Goal: Information Seeking & Learning: Check status

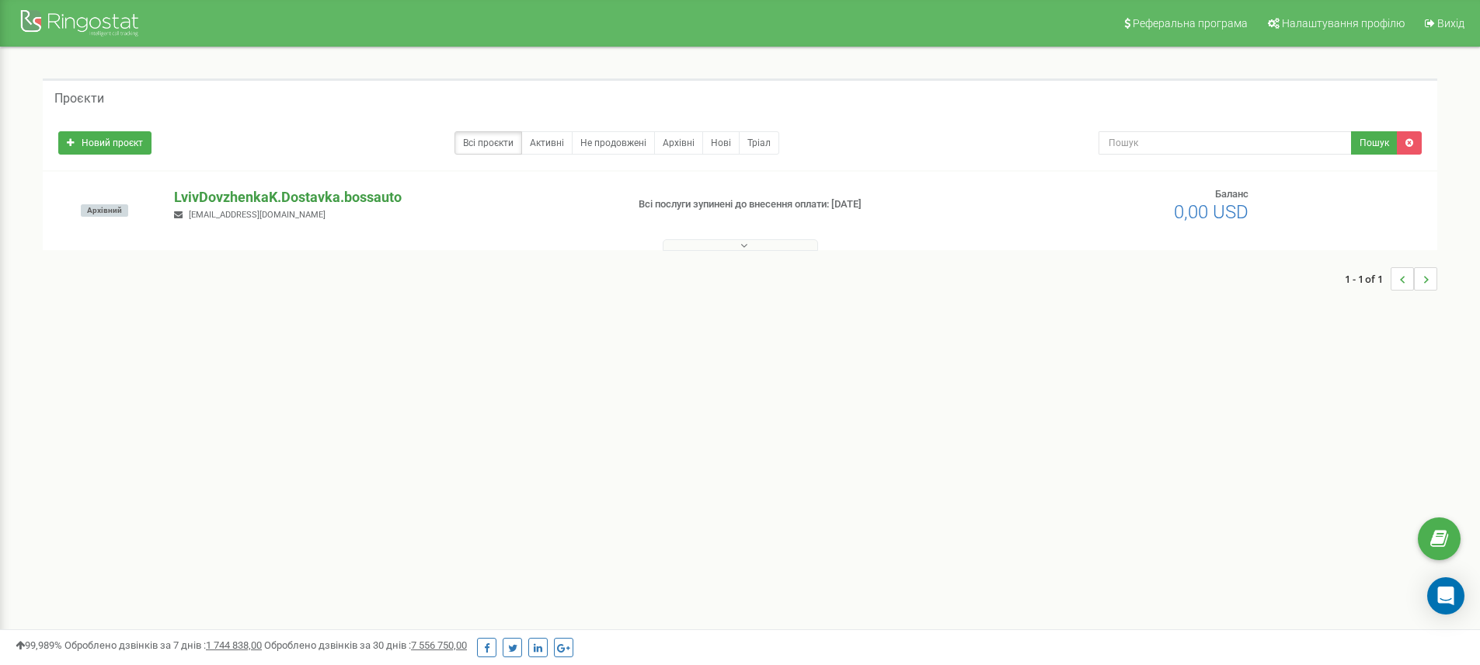
click at [319, 199] on p "LvivDovzhenkaK.Dostavka.bossauto" at bounding box center [393, 197] width 439 height 20
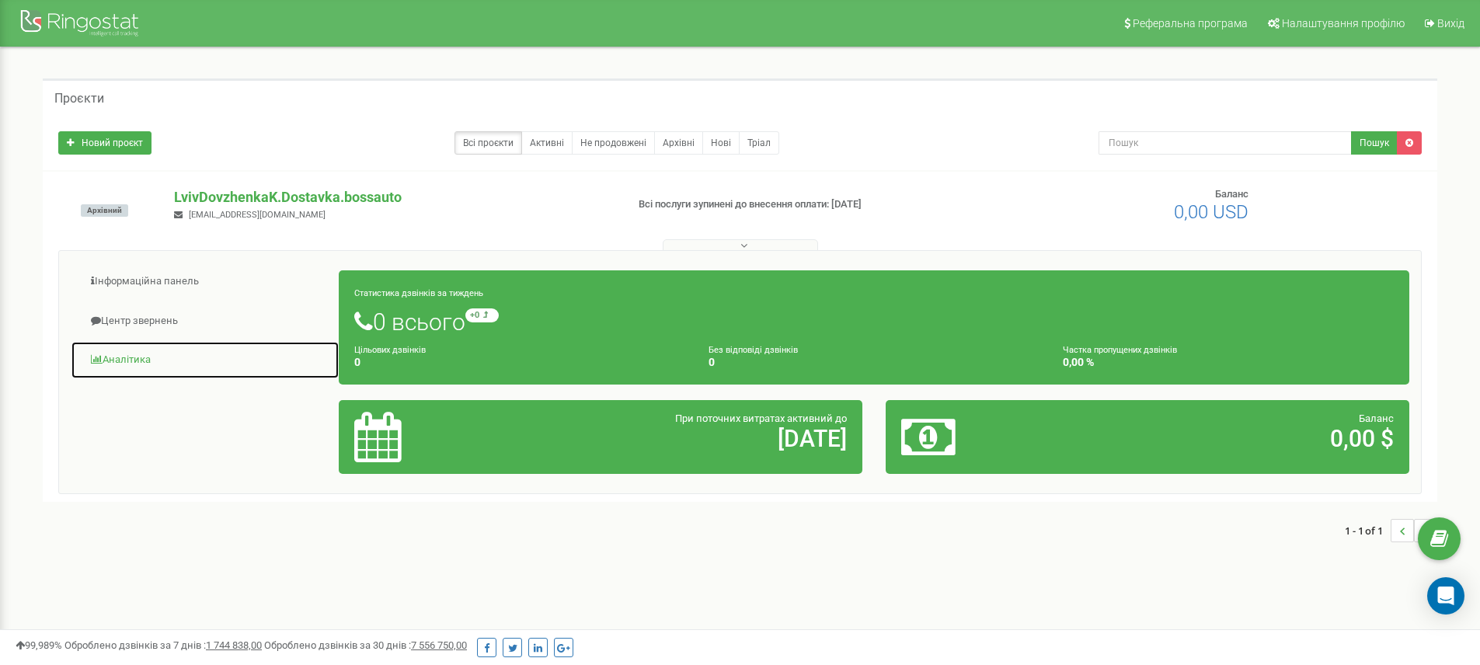
click at [117, 368] on link "Аналiтика" at bounding box center [205, 360] width 269 height 38
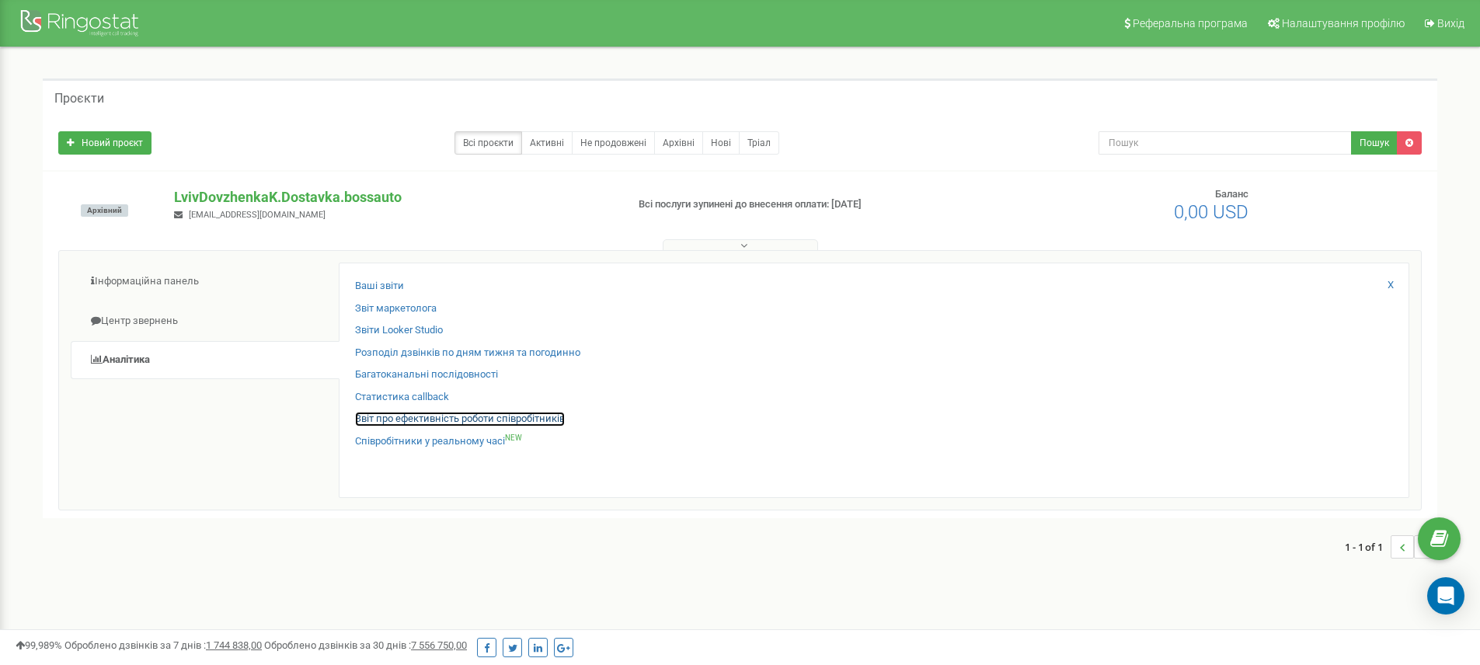
click at [423, 419] on link "Звіт про ефективність роботи співробітників" at bounding box center [460, 419] width 210 height 15
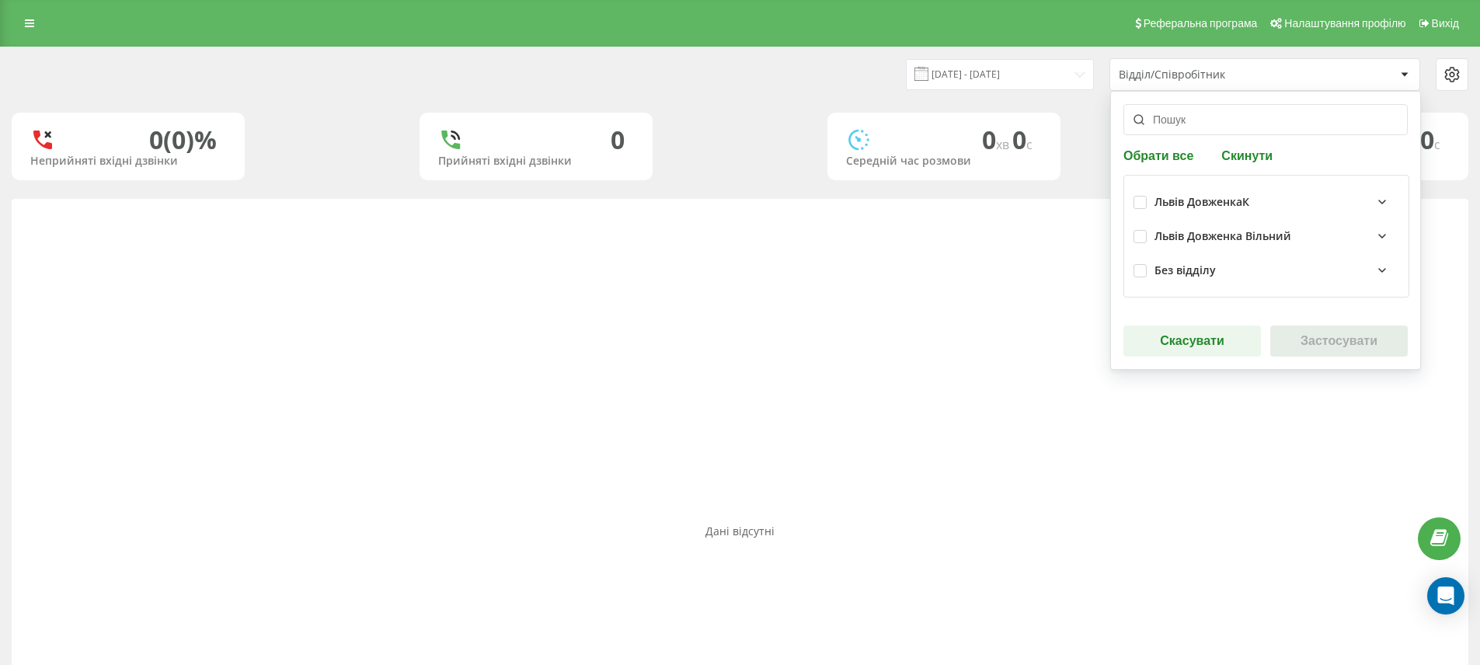
click at [1192, 194] on div "Львів ДовженкаК" at bounding box center [1276, 202] width 245 height 19
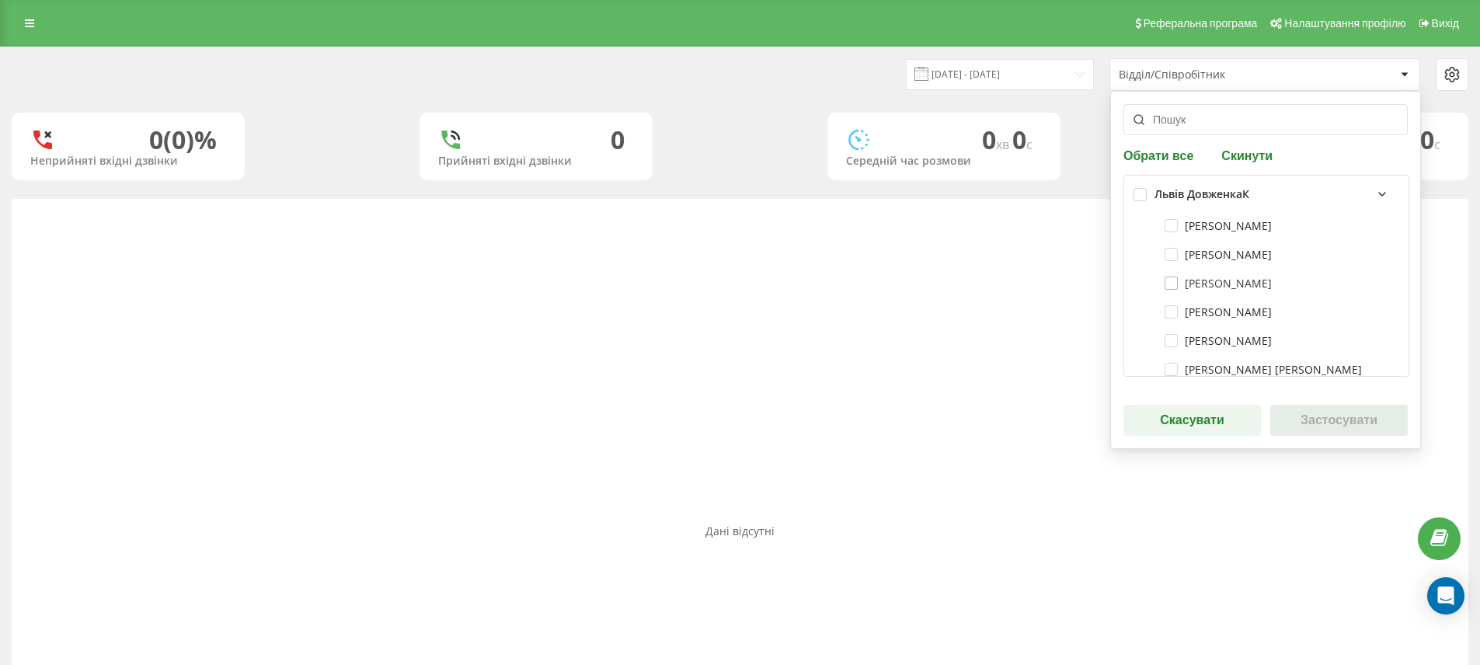
scroll to position [17, 0]
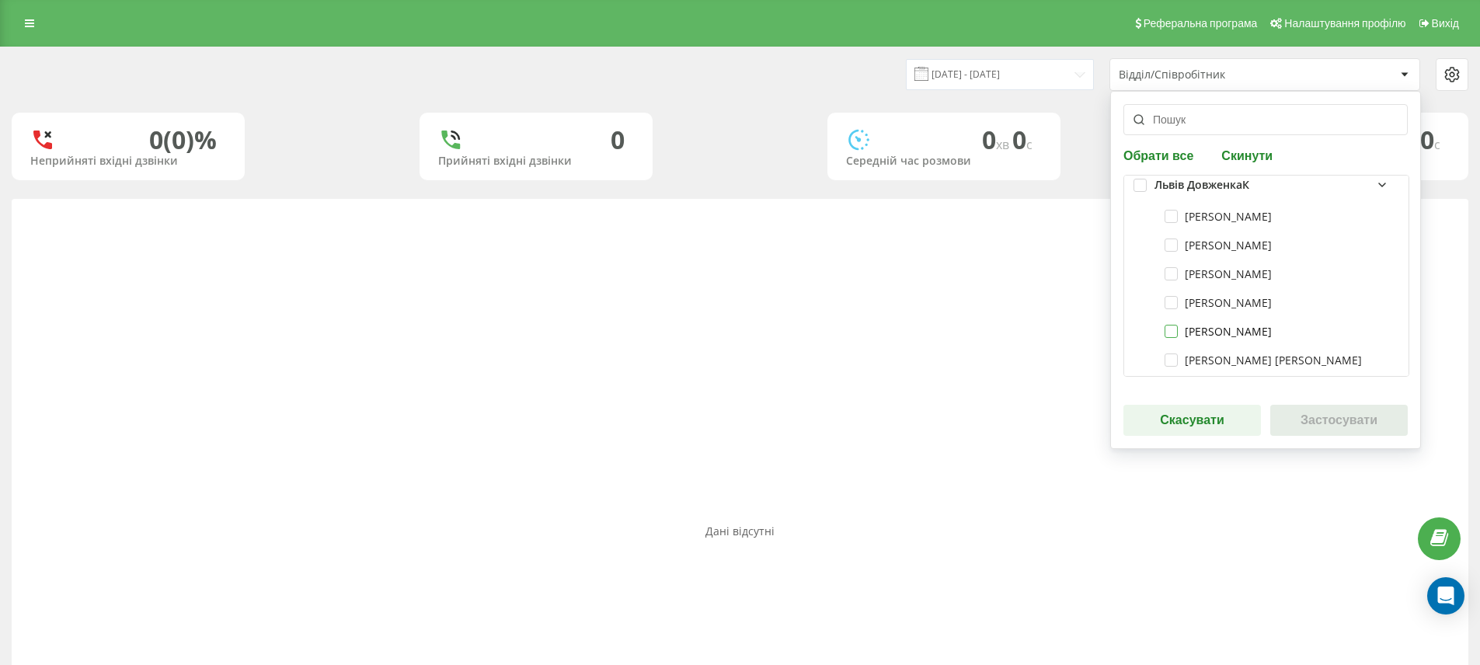
click at [1206, 336] on label "Павло Кушнір" at bounding box center [1217, 331] width 107 height 13
checkbox input "true"
click at [1313, 415] on button "Застосувати" at bounding box center [1338, 420] width 137 height 31
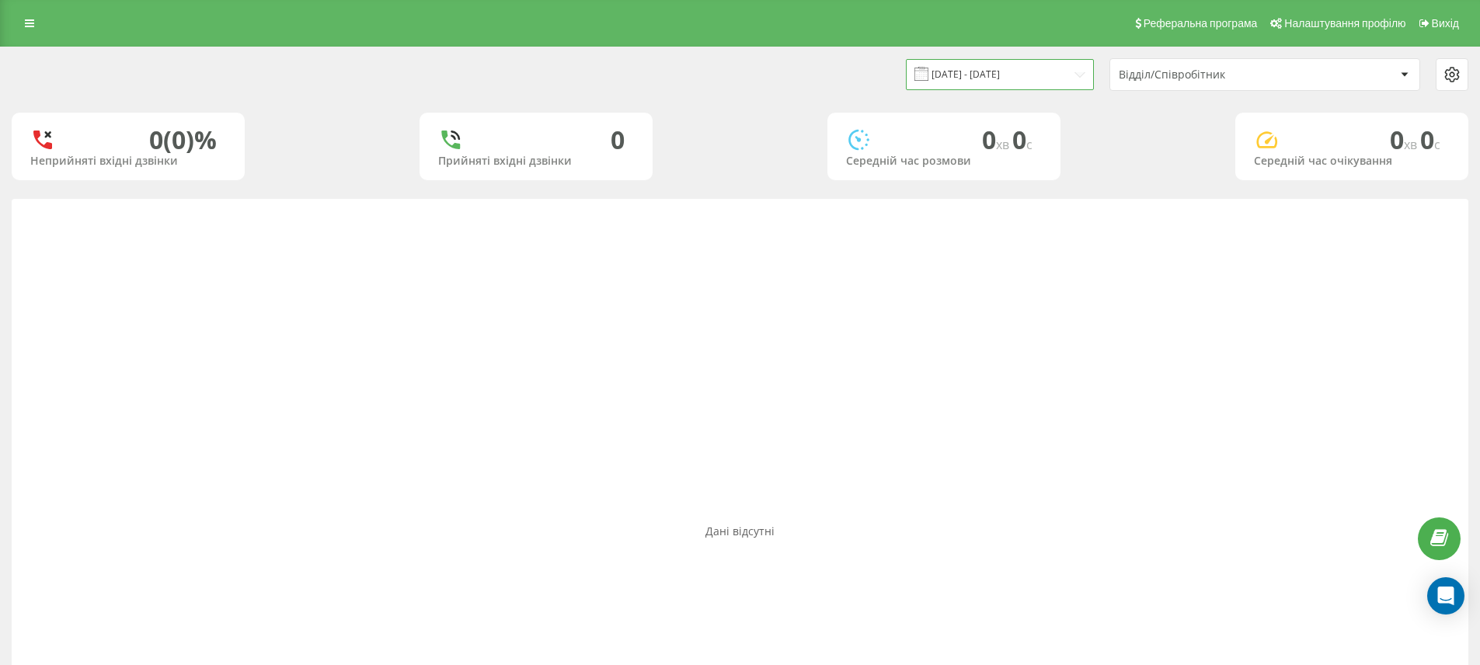
click at [1011, 80] on input "20.07.2025 - 20.08.2025" at bounding box center [1000, 74] width 188 height 30
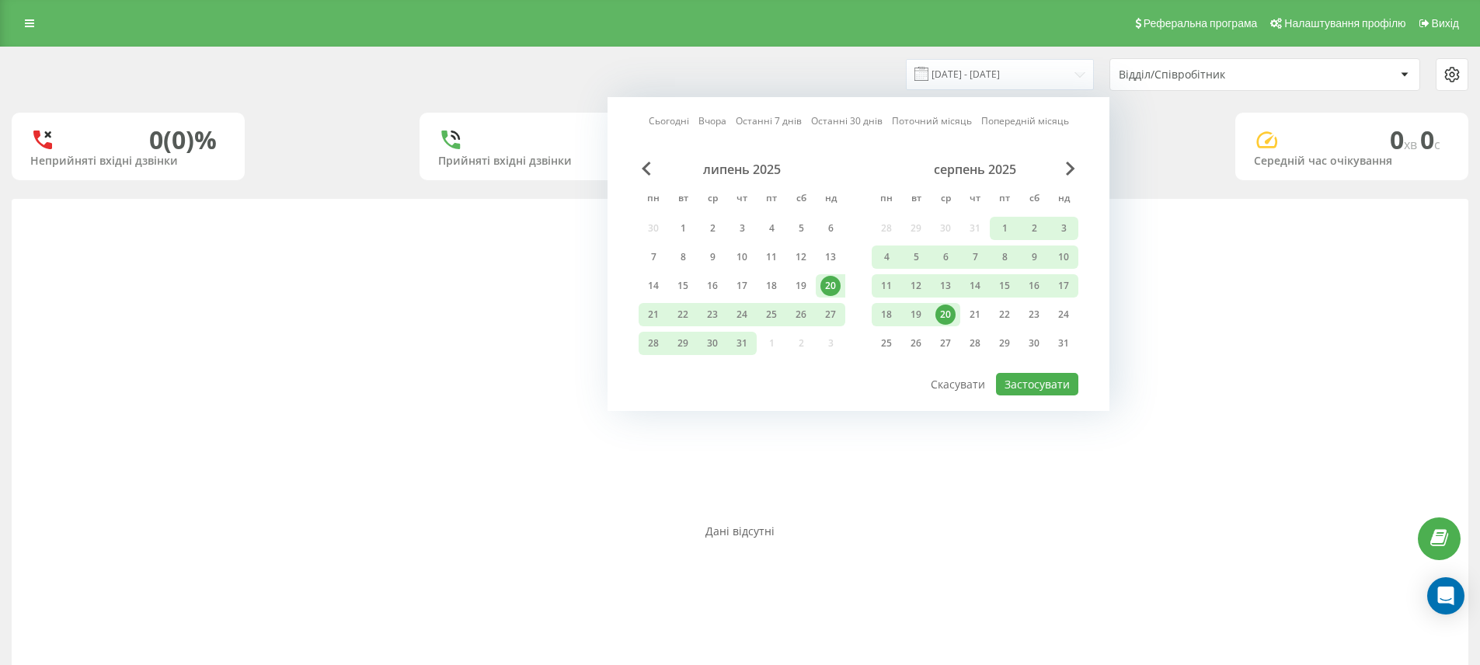
click at [947, 314] on div "20" at bounding box center [945, 314] width 20 height 20
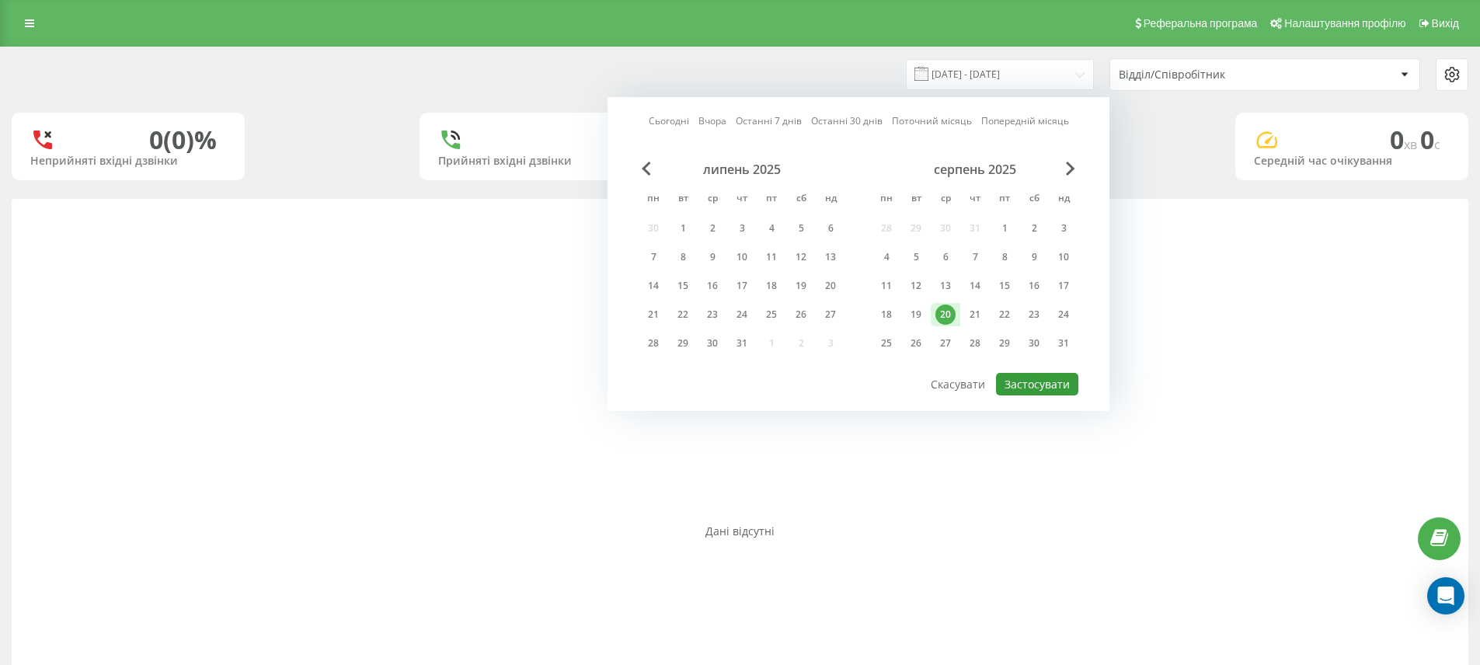
click at [1020, 385] on button "Застосувати" at bounding box center [1037, 384] width 82 height 23
type input "20.08.2025 - 20.08.2025"
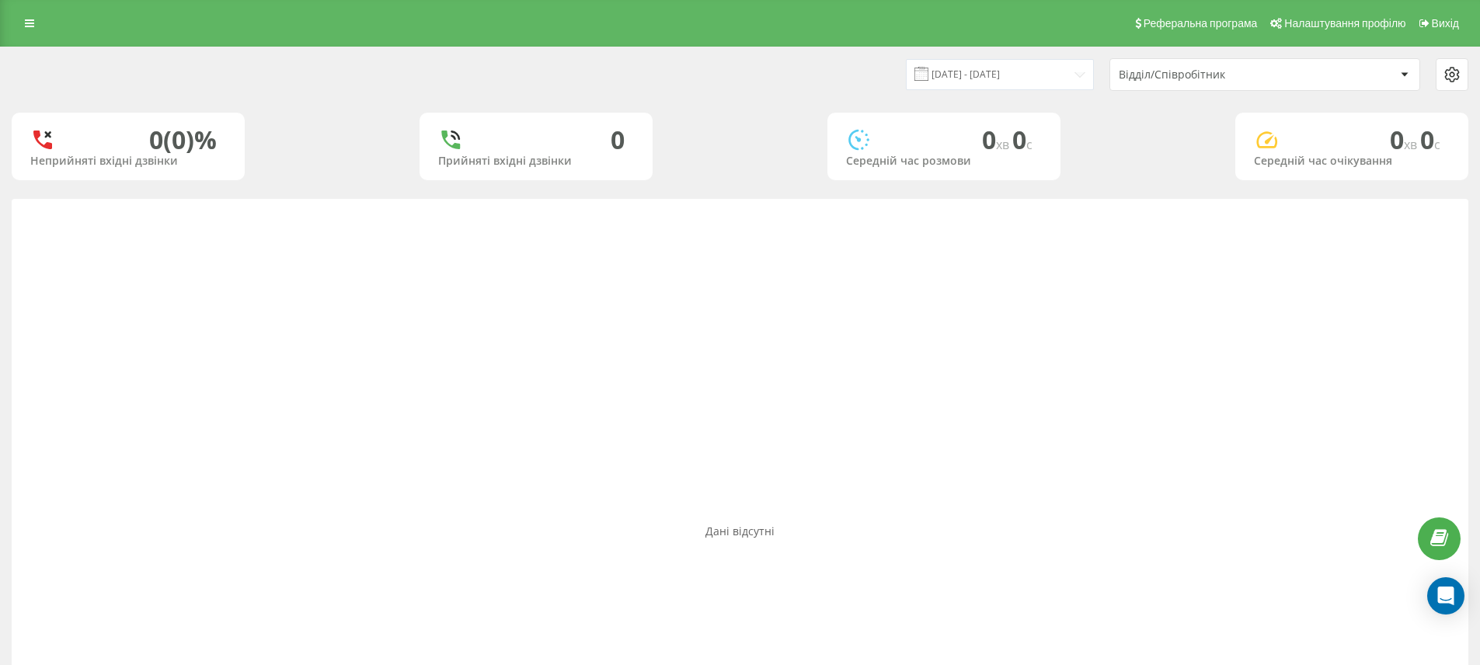
click at [1168, 78] on div "Відділ/Співробітник" at bounding box center [1211, 74] width 186 height 13
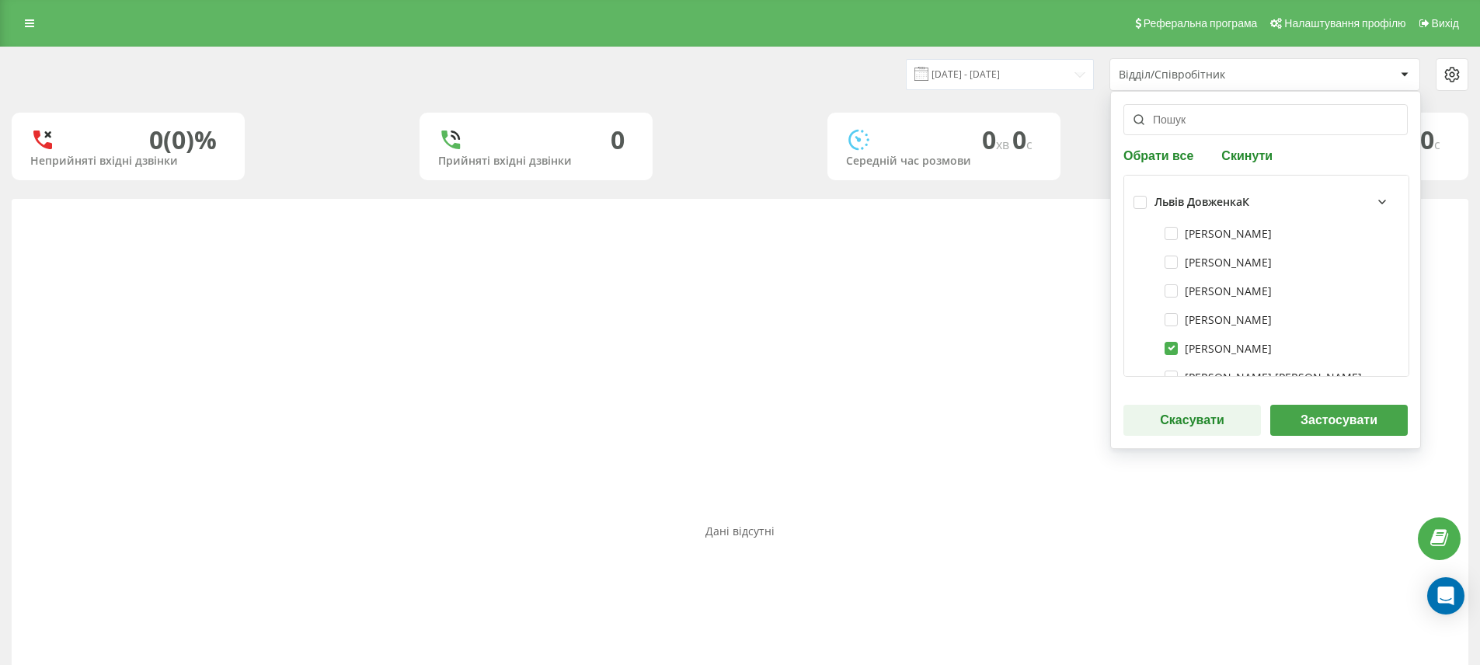
click at [954, 288] on div "Дані відсутні" at bounding box center [740, 531] width 1456 height 665
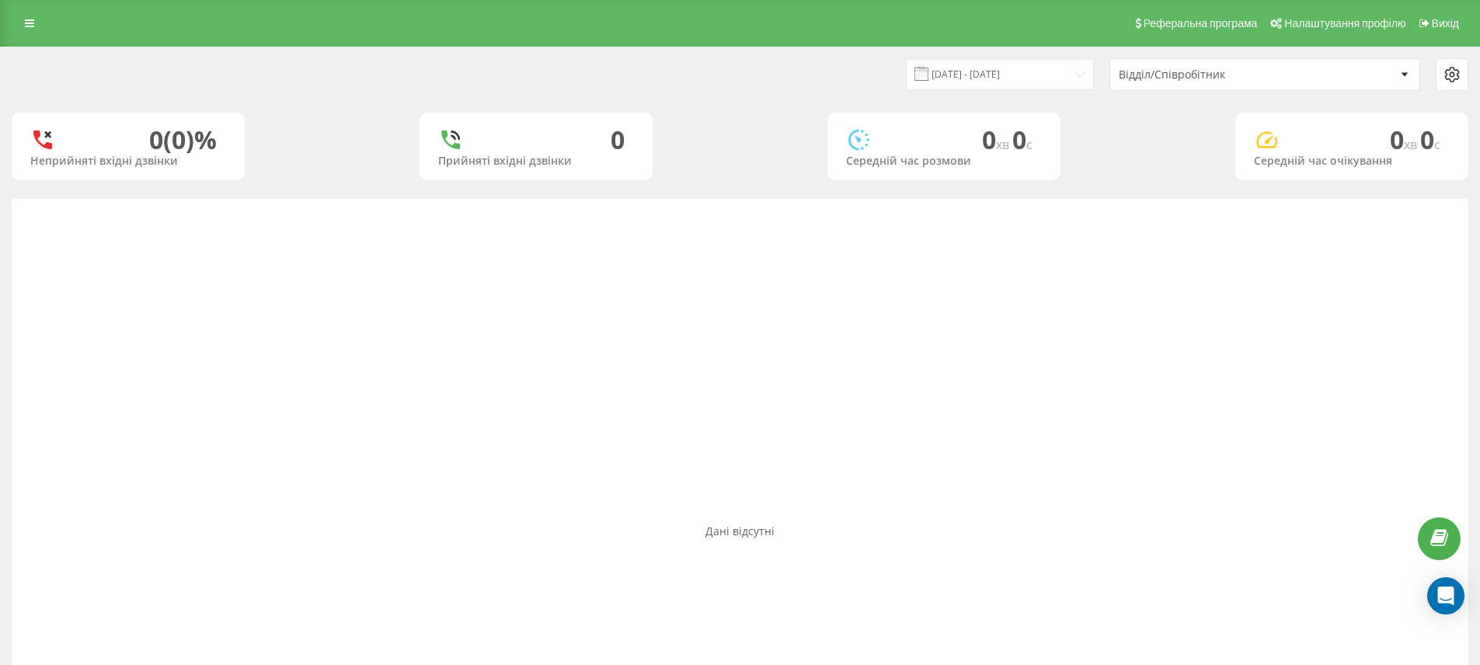
click at [1178, 77] on div "Відділ/Співробітник" at bounding box center [1211, 74] width 186 height 13
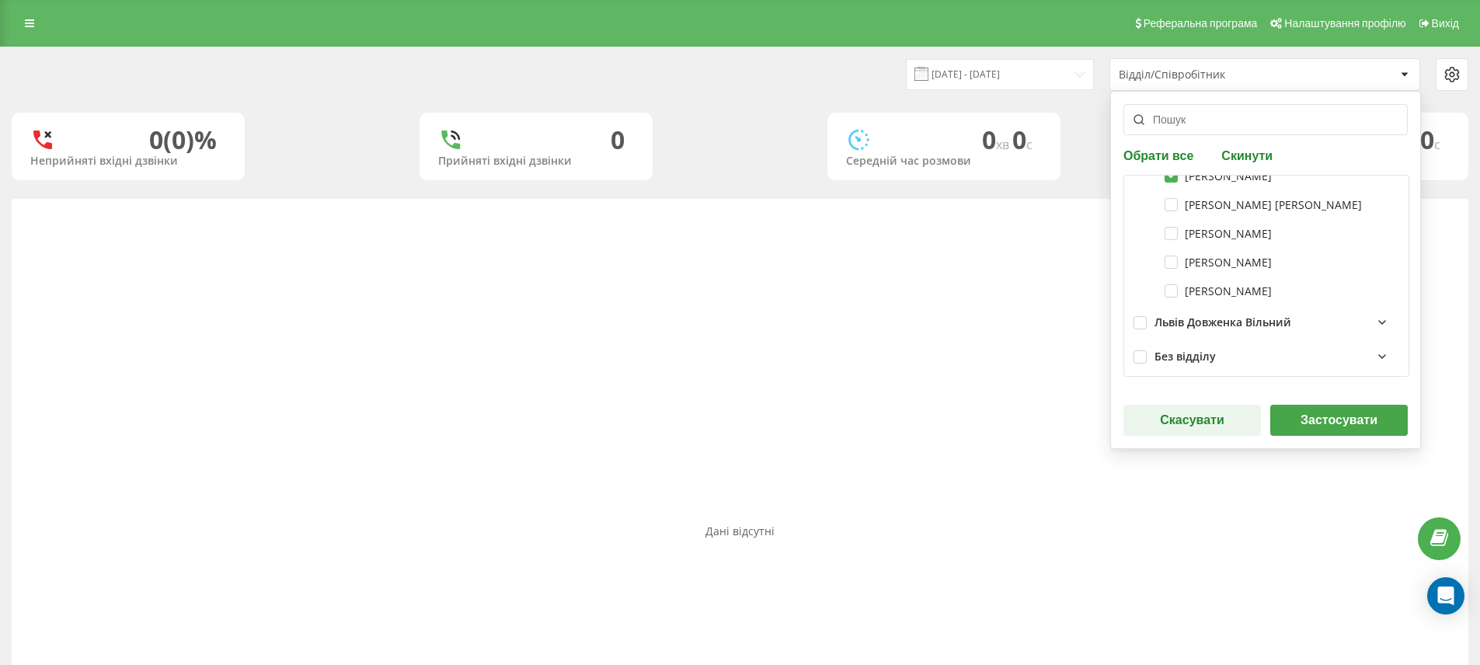
scroll to position [179, 0]
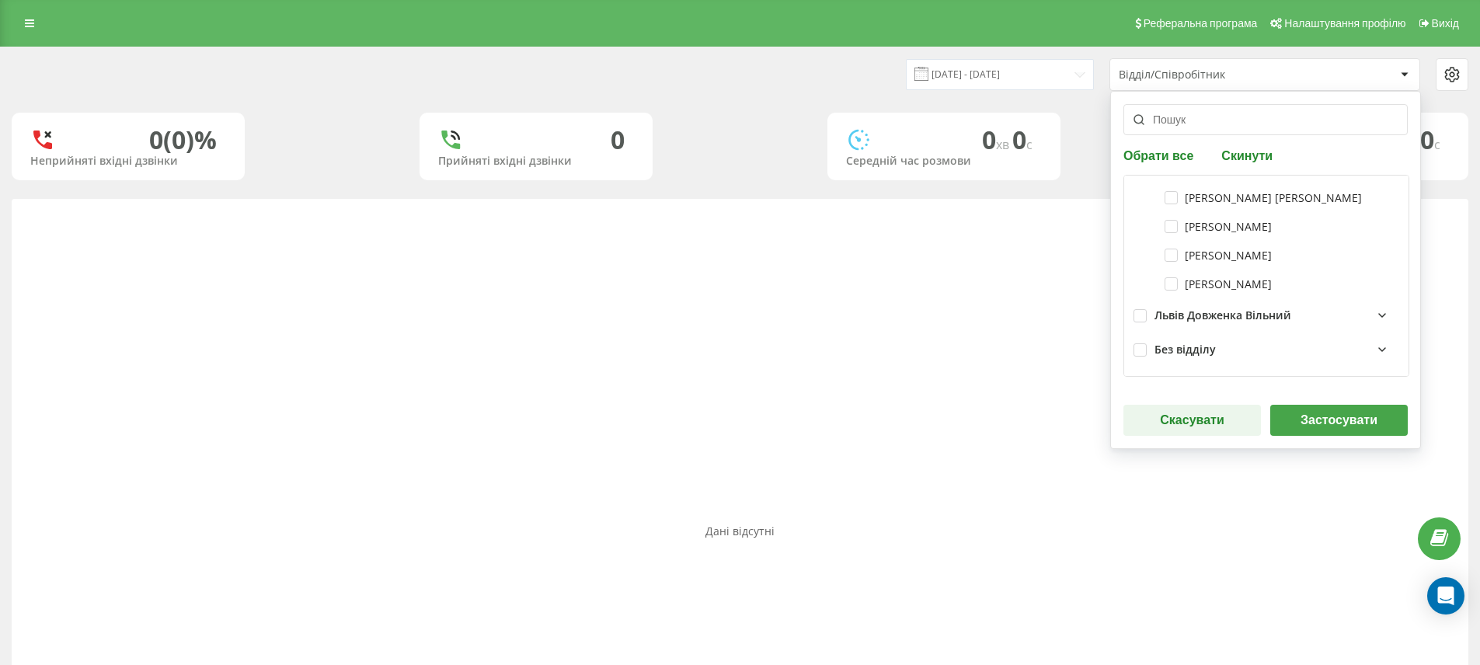
click at [1021, 339] on div "Дані відсутні" at bounding box center [740, 531] width 1456 height 665
